Goal: Find specific page/section: Find specific page/section

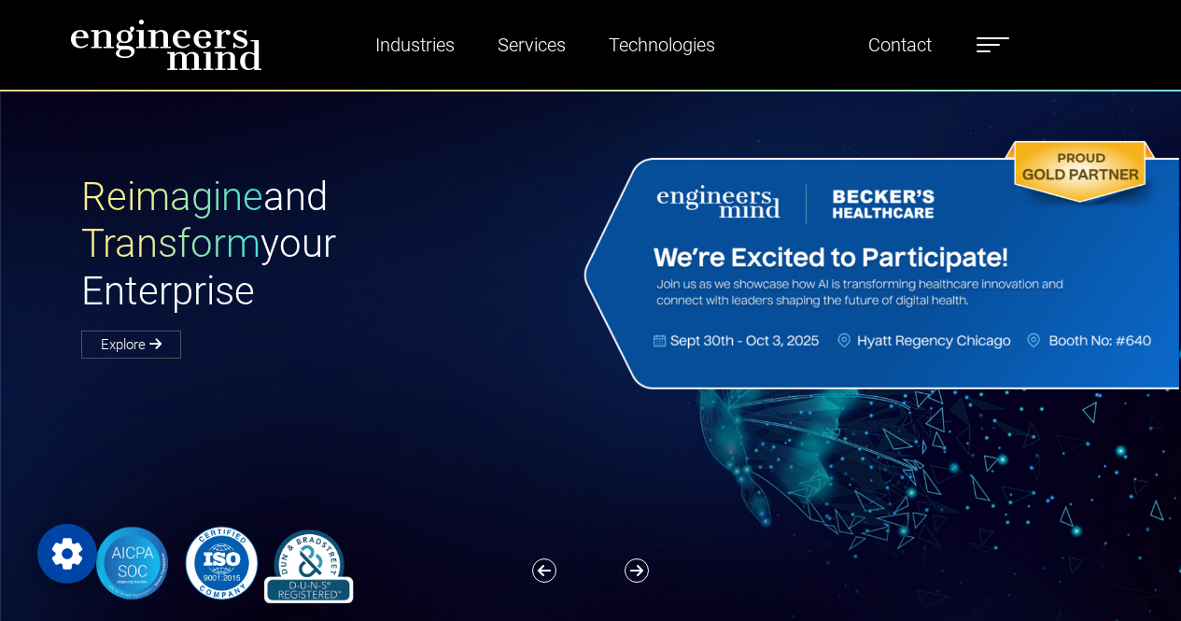
click at [988, 35] on label at bounding box center [992, 45] width 33 height 24
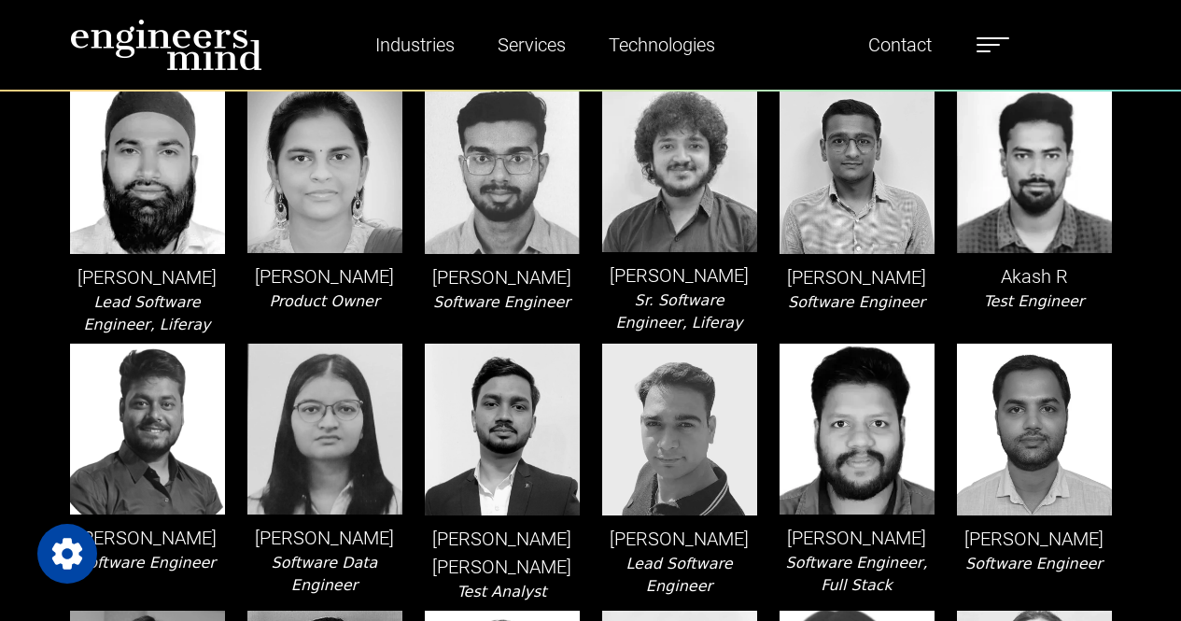
scroll to position [147, 0]
